Goal: Learn about a topic

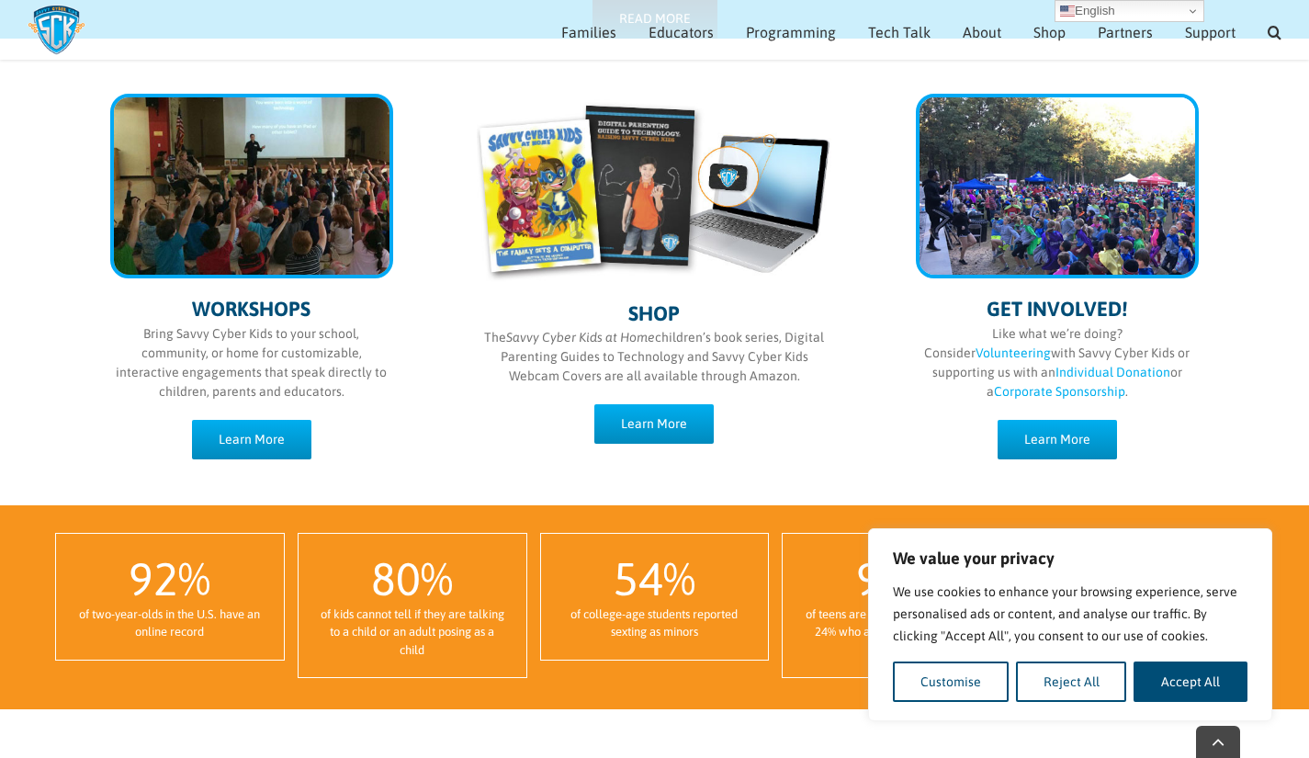
scroll to position [950, 0]
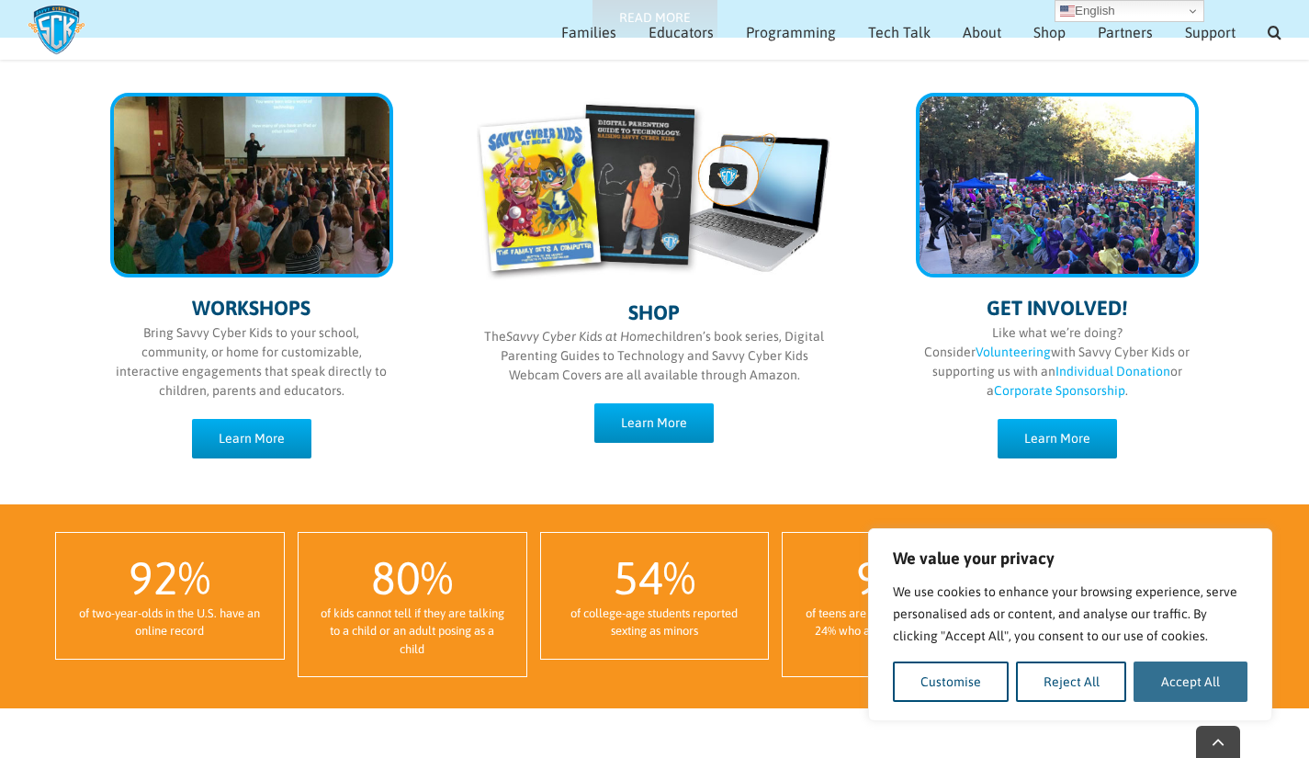
click at [1210, 689] on button "Accept All" at bounding box center [1190, 681] width 114 height 40
checkbox input "true"
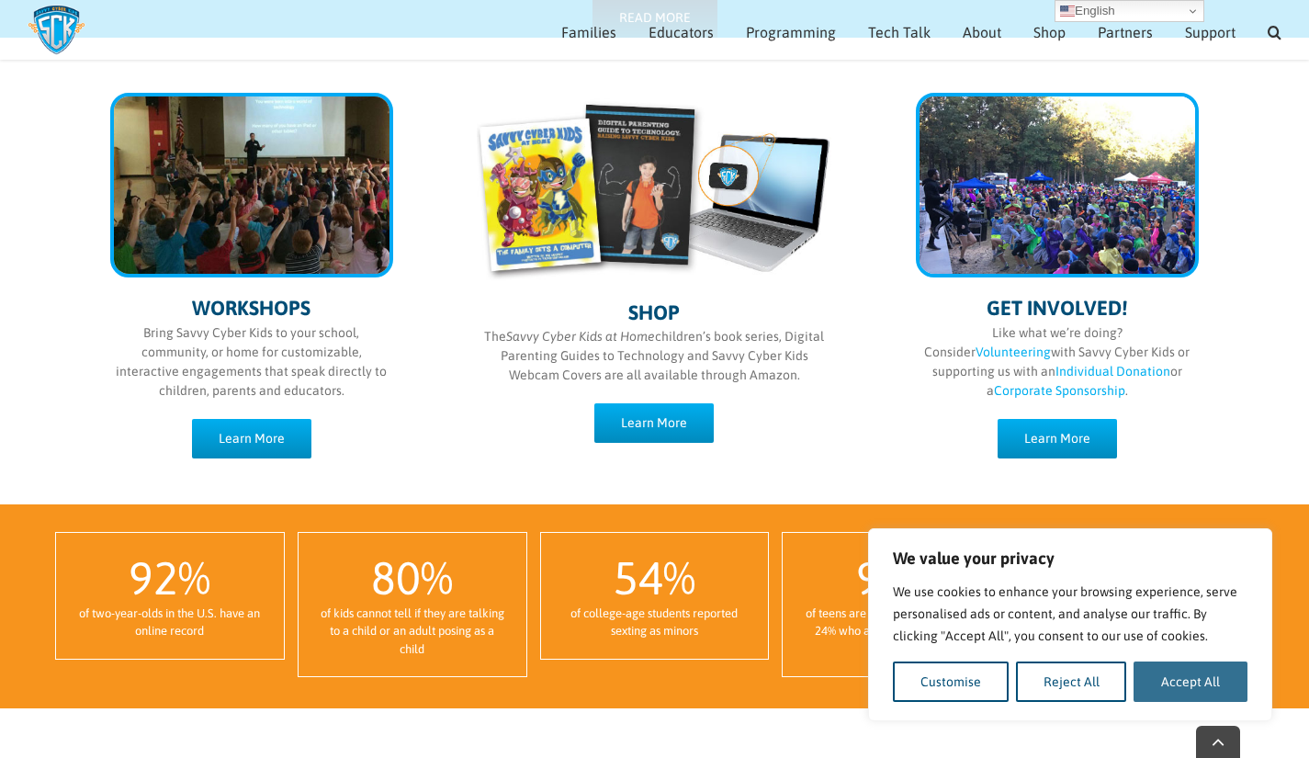
checkbox input "true"
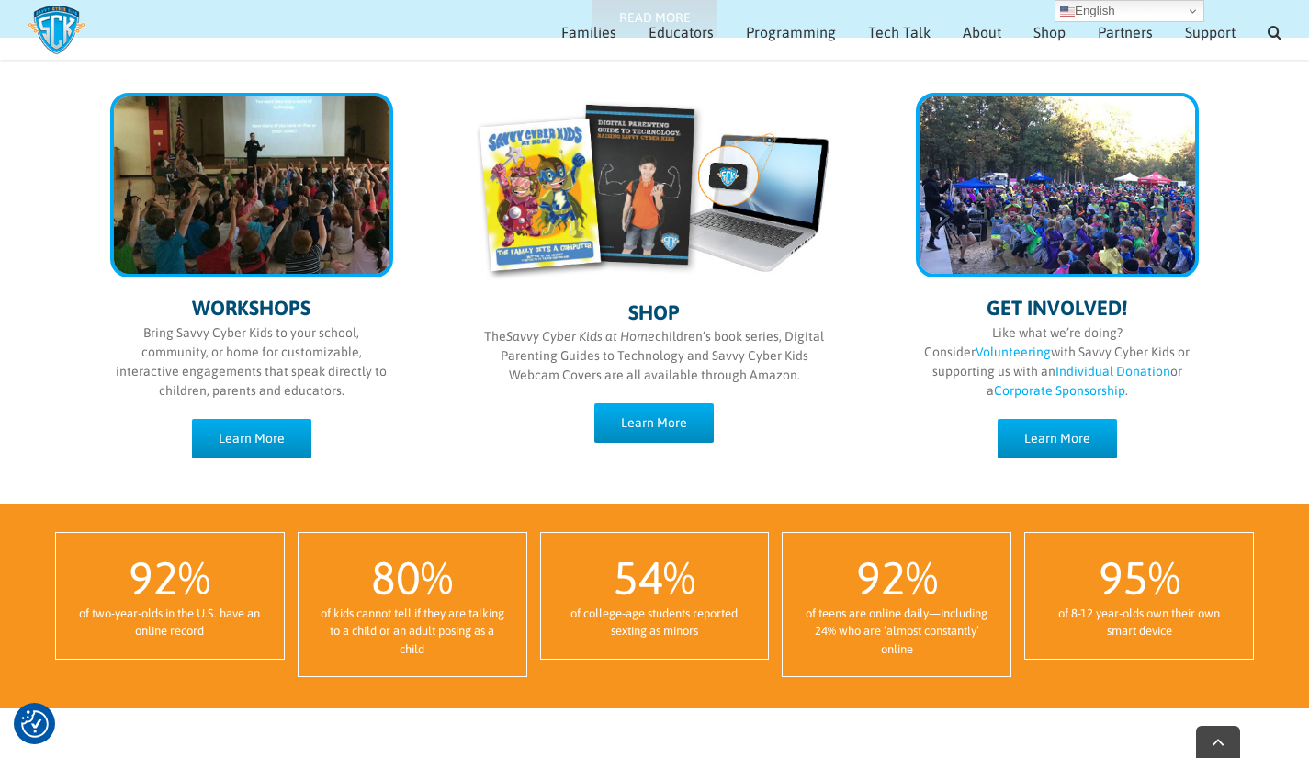
scroll to position [0, 0]
click at [1205, 412] on div "GET INVOLVED! Like what we’re doing? Consider Volunteering with Savvy Cyber Kid…" at bounding box center [1057, 266] width 356 height 384
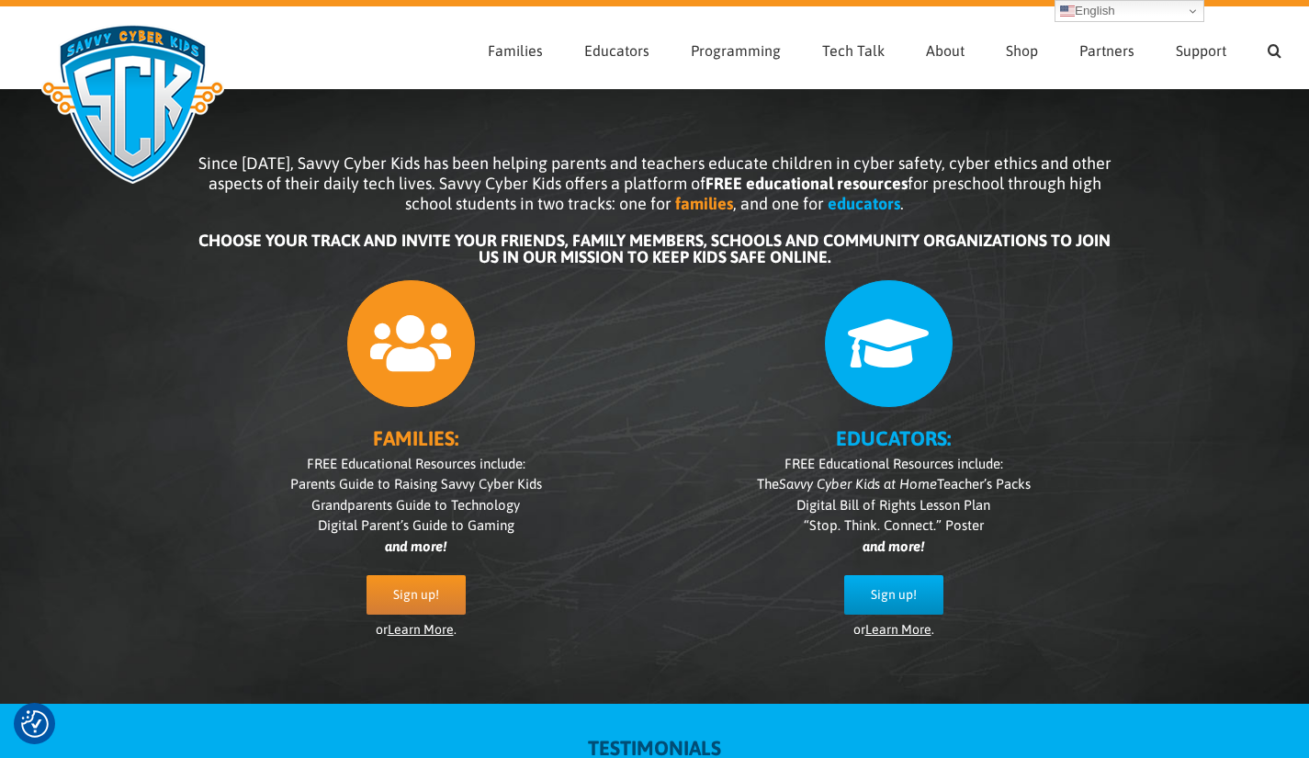
scroll to position [9, 0]
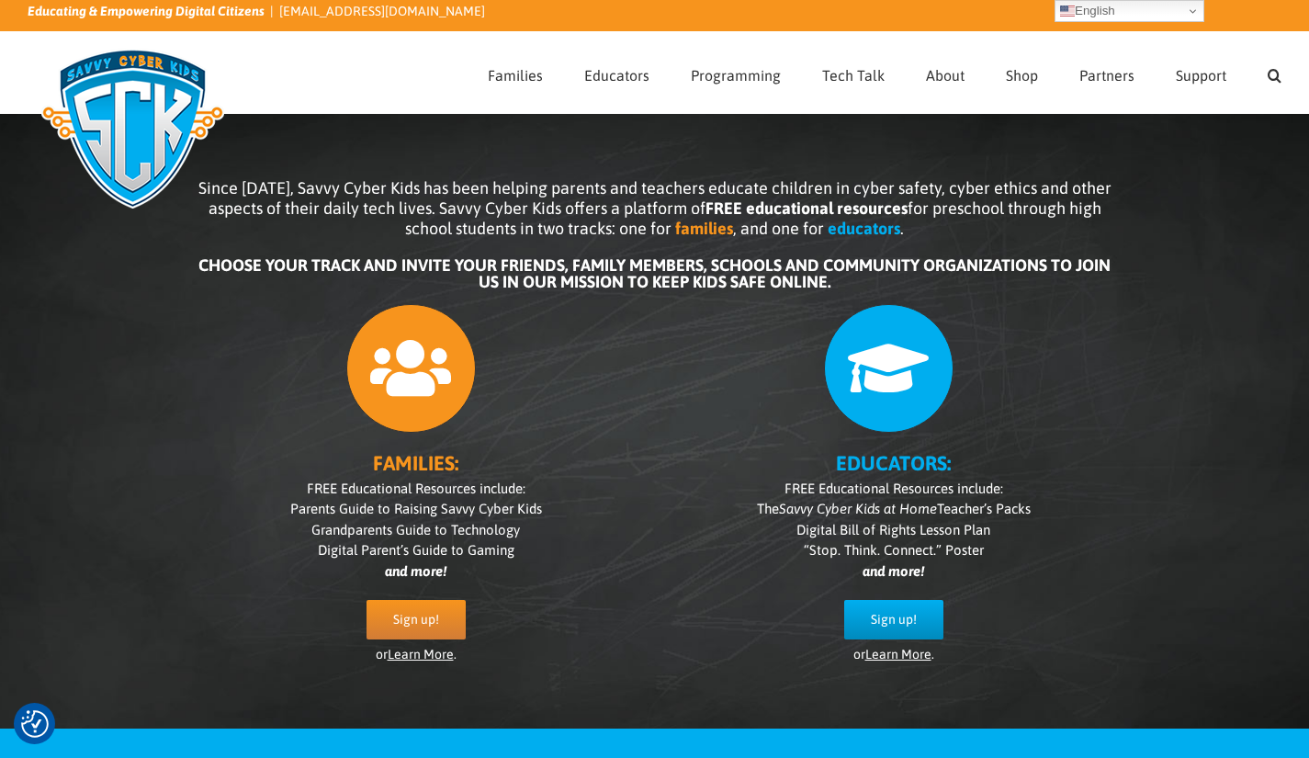
click at [761, 276] on b "CHOOSE YOUR TRACK AND INVITE YOUR FRIENDS, FAMILY MEMBERS, SCHOOLS AND COMMUNIT…" at bounding box center [654, 273] width 912 height 36
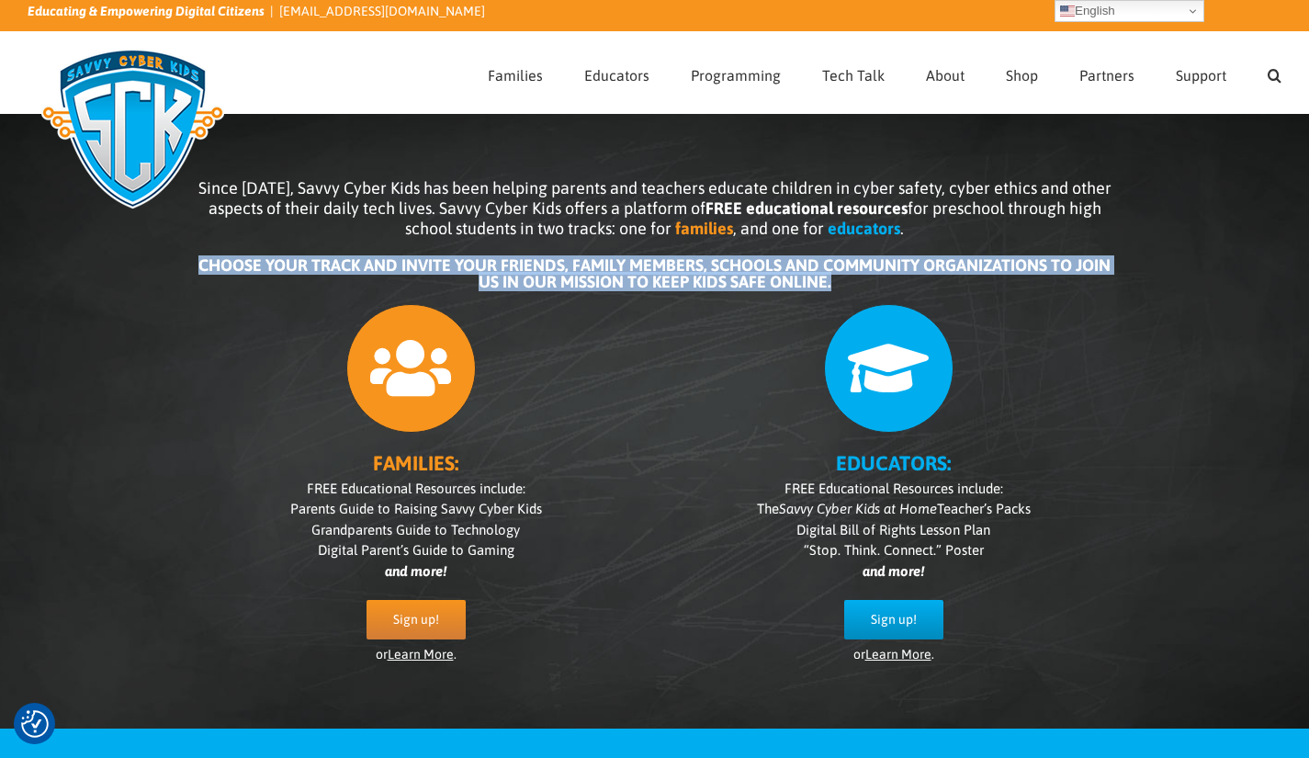
click at [761, 276] on b "CHOOSE YOUR TRACK AND INVITE YOUR FRIENDS, FAMILY MEMBERS, SCHOOLS AND COMMUNIT…" at bounding box center [654, 273] width 912 height 36
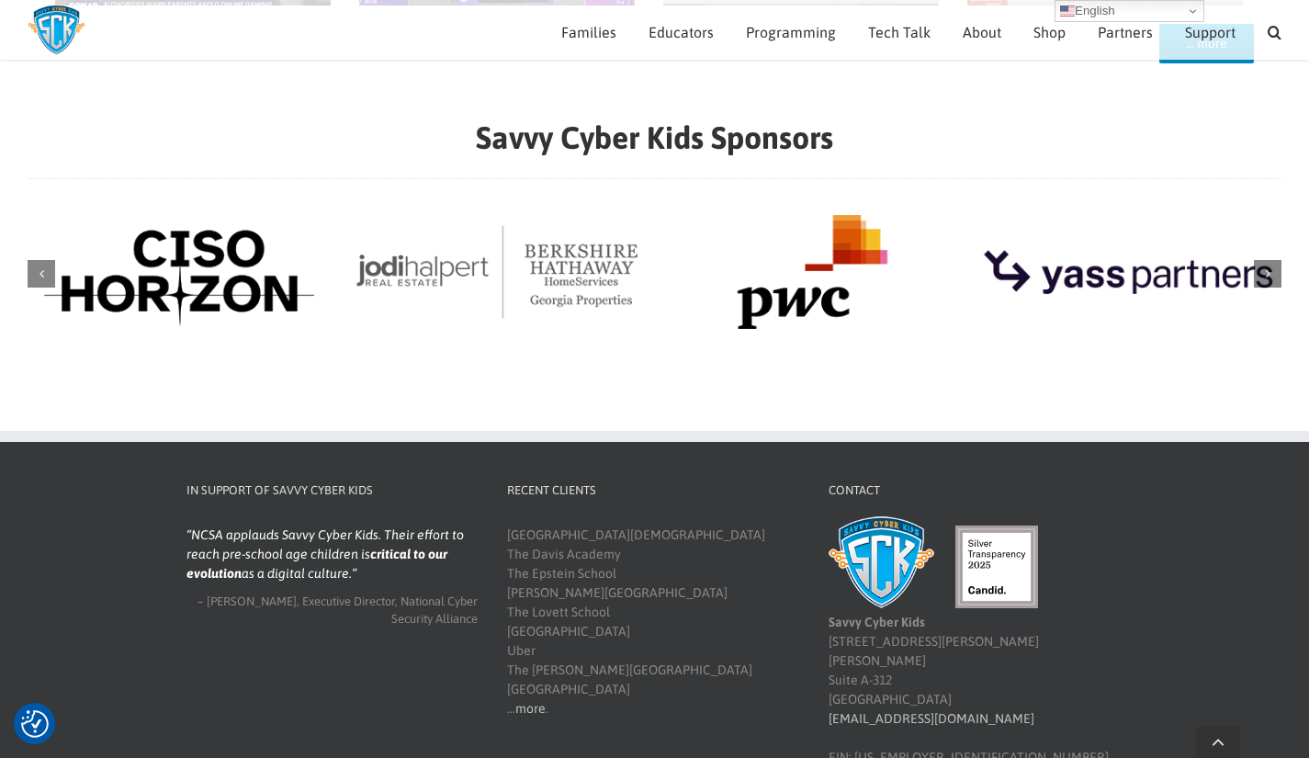
scroll to position [2135, 0]
